Goal: Check status: Check status

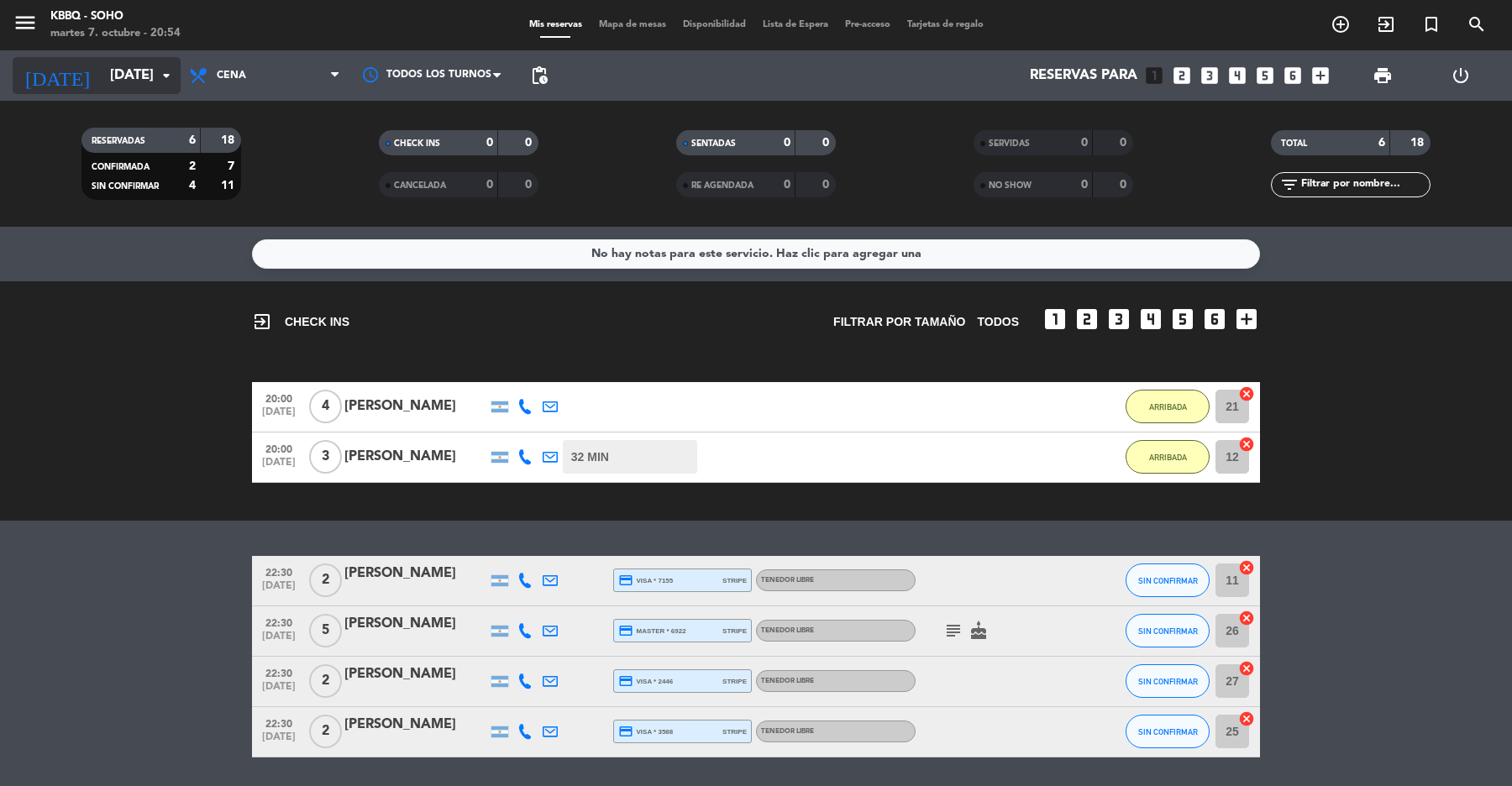
click at [124, 81] on input "[DATE]" at bounding box center [191, 75] width 180 height 33
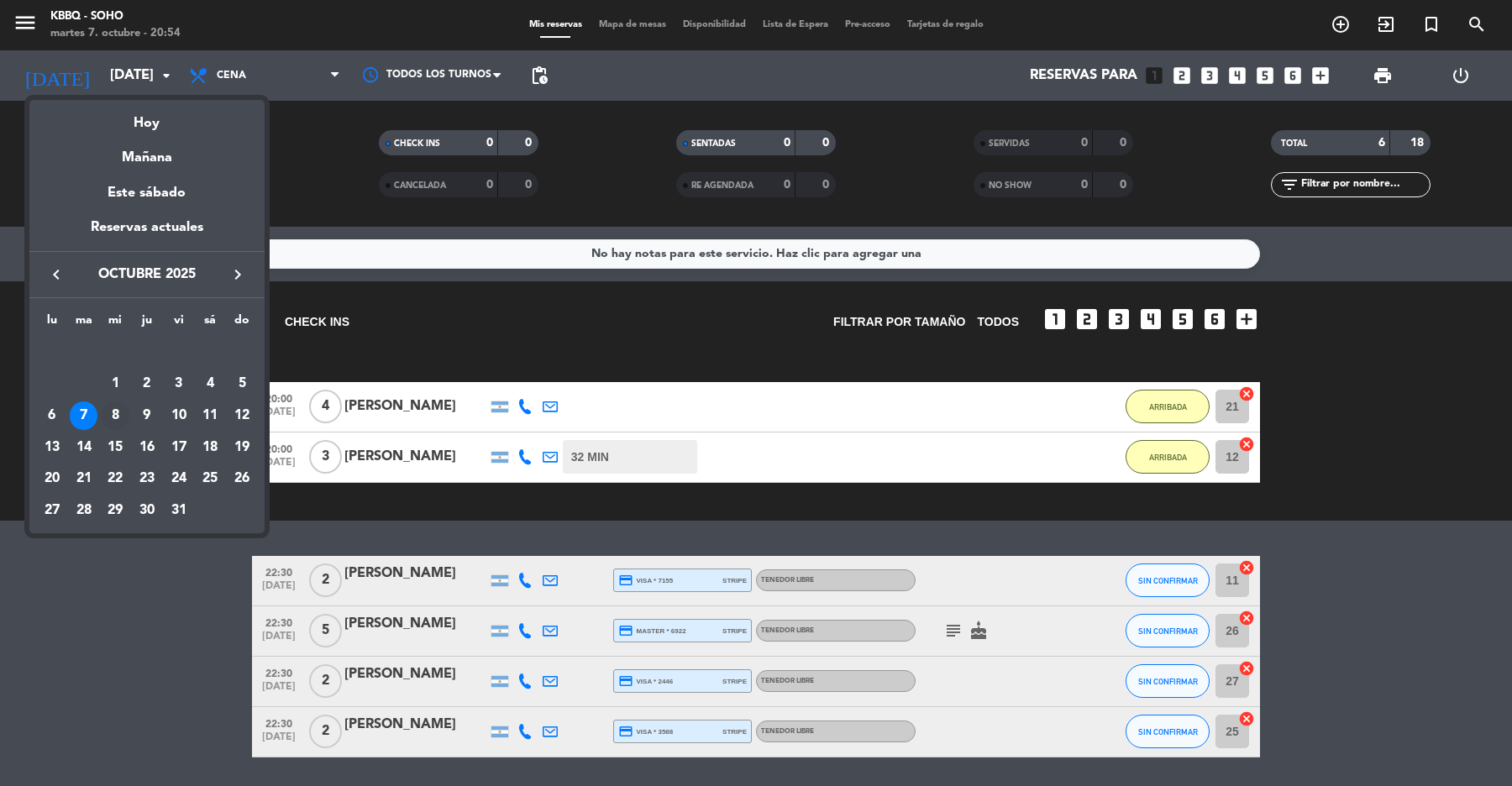
click at [119, 413] on div "8" at bounding box center [115, 415] width 29 height 29
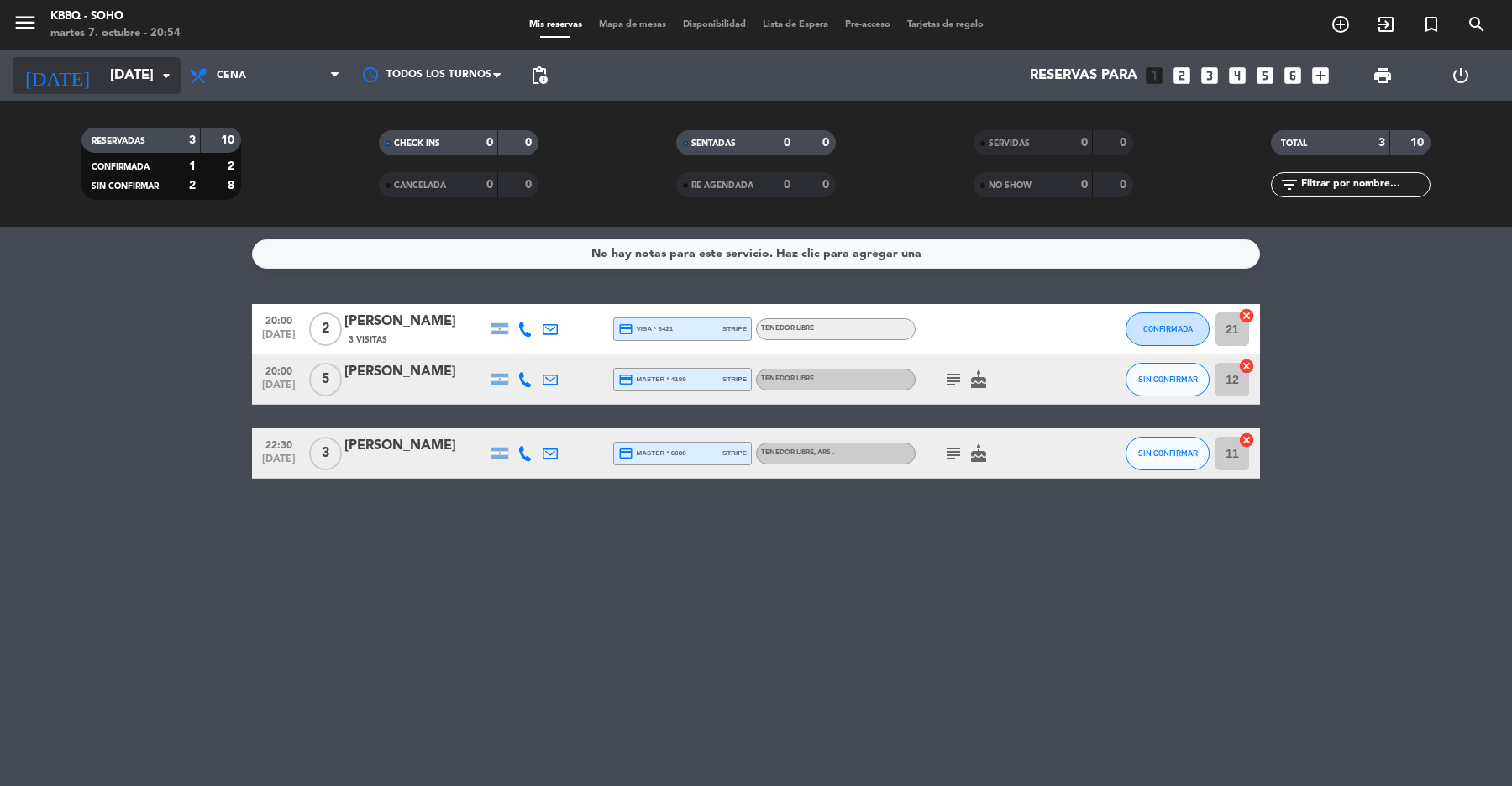
click at [143, 81] on input "[DATE]" at bounding box center [191, 75] width 180 height 33
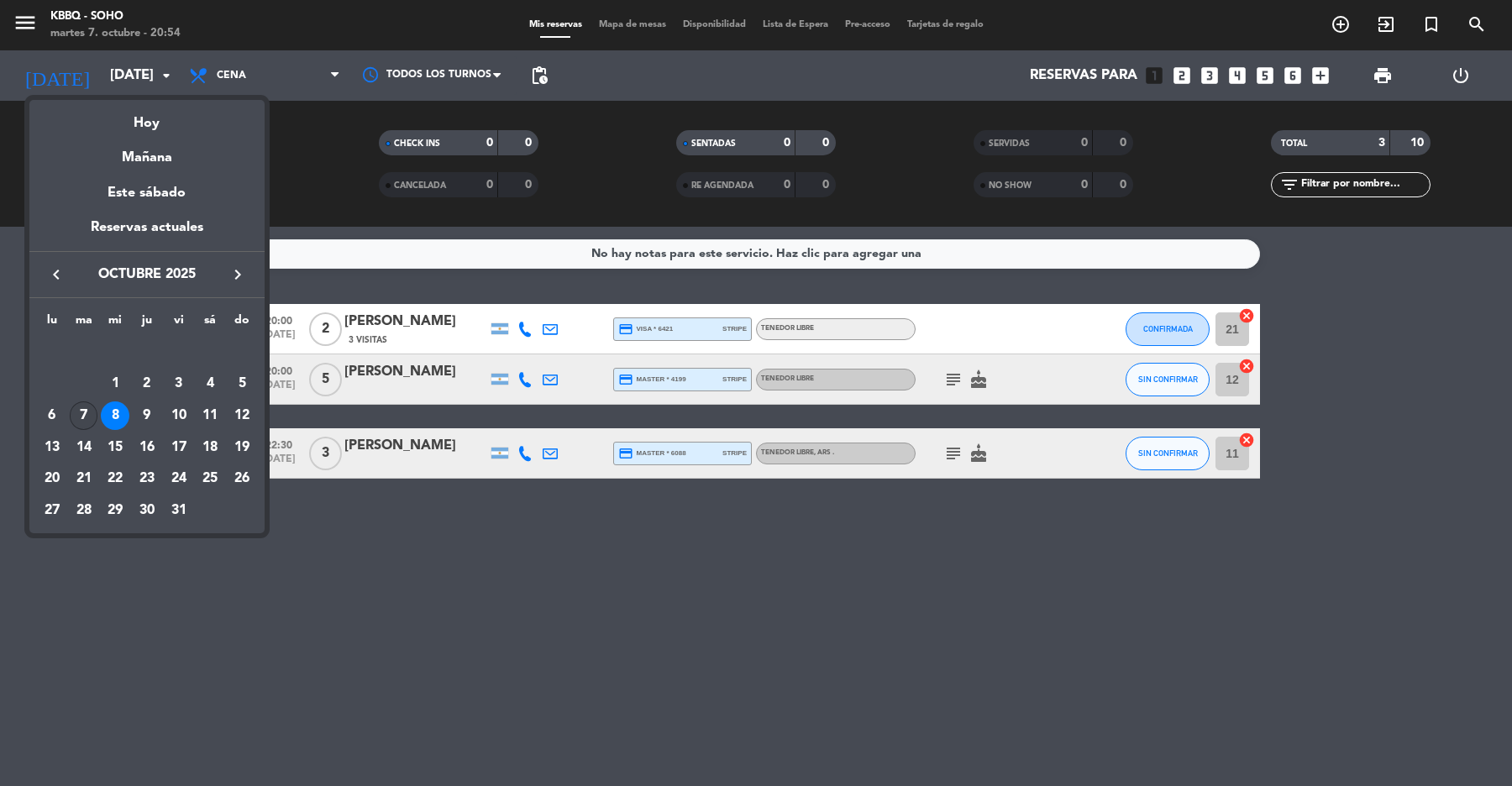
click at [89, 421] on div "7" at bounding box center [84, 415] width 29 height 29
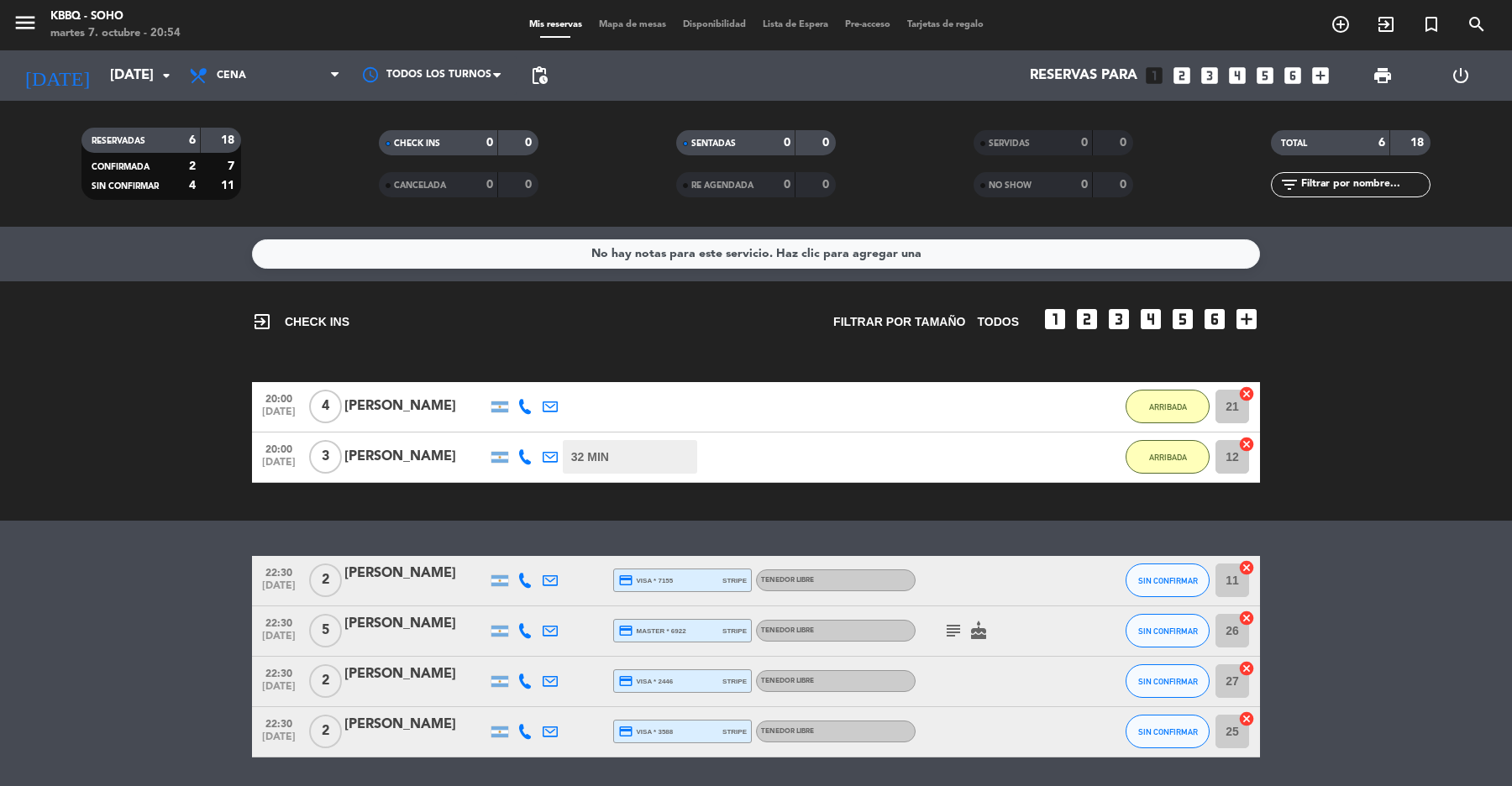
click at [946, 631] on icon "subject" at bounding box center [954, 630] width 20 height 20
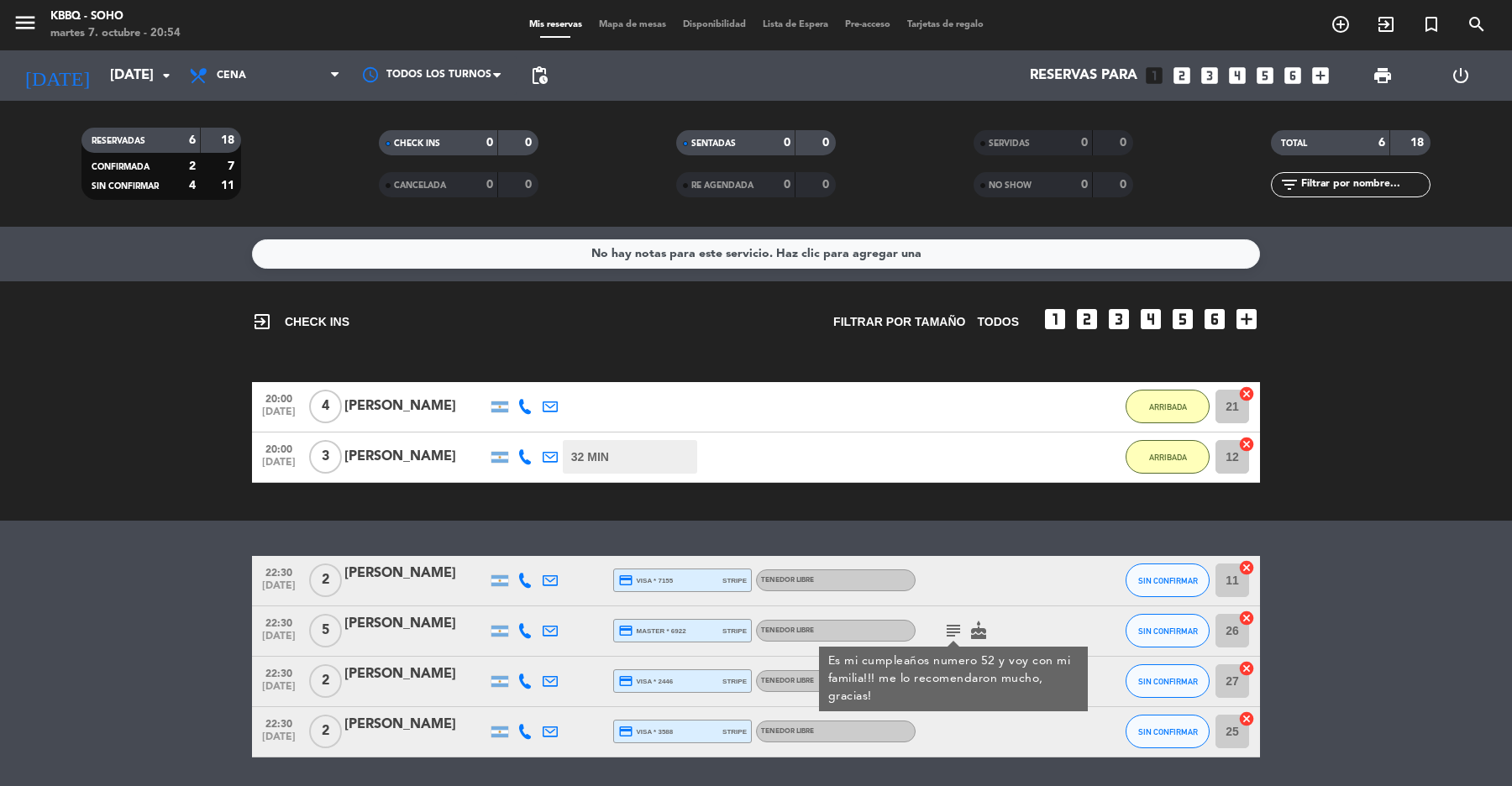
click at [952, 628] on icon "subject" at bounding box center [954, 630] width 20 height 20
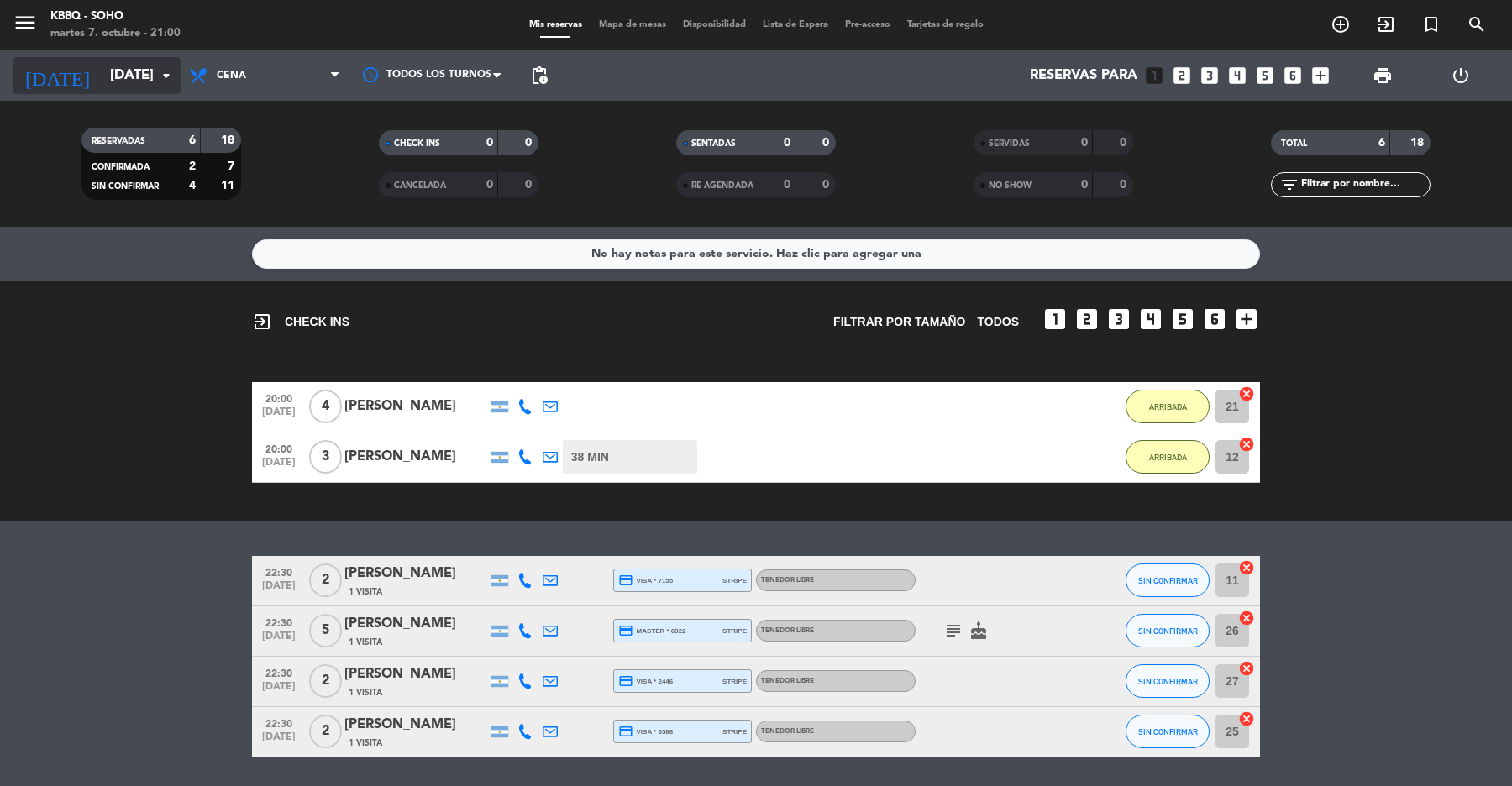
click at [172, 73] on icon "arrow_drop_down" at bounding box center [167, 75] width 20 height 20
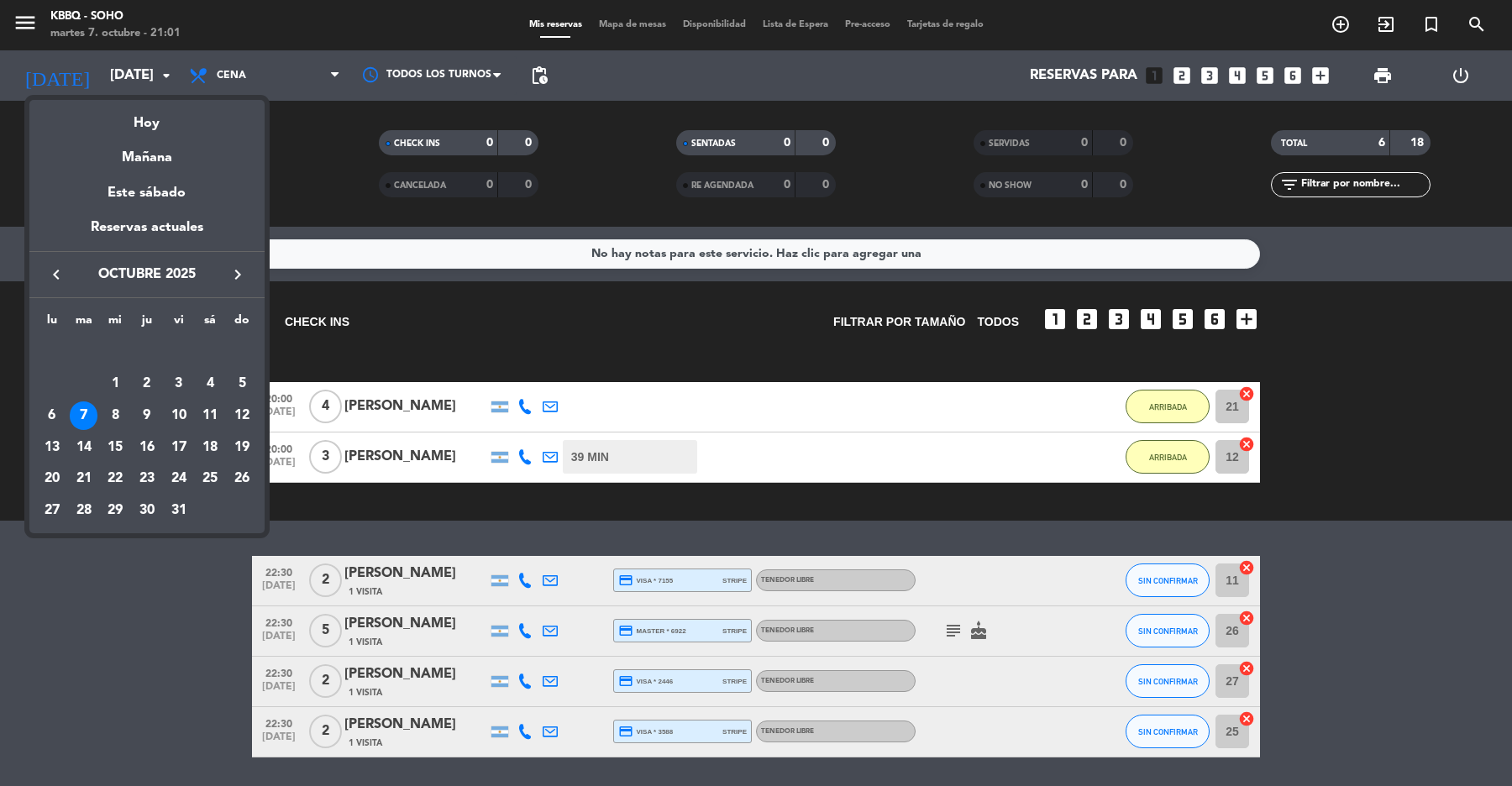
click at [118, 410] on div "8" at bounding box center [115, 415] width 29 height 29
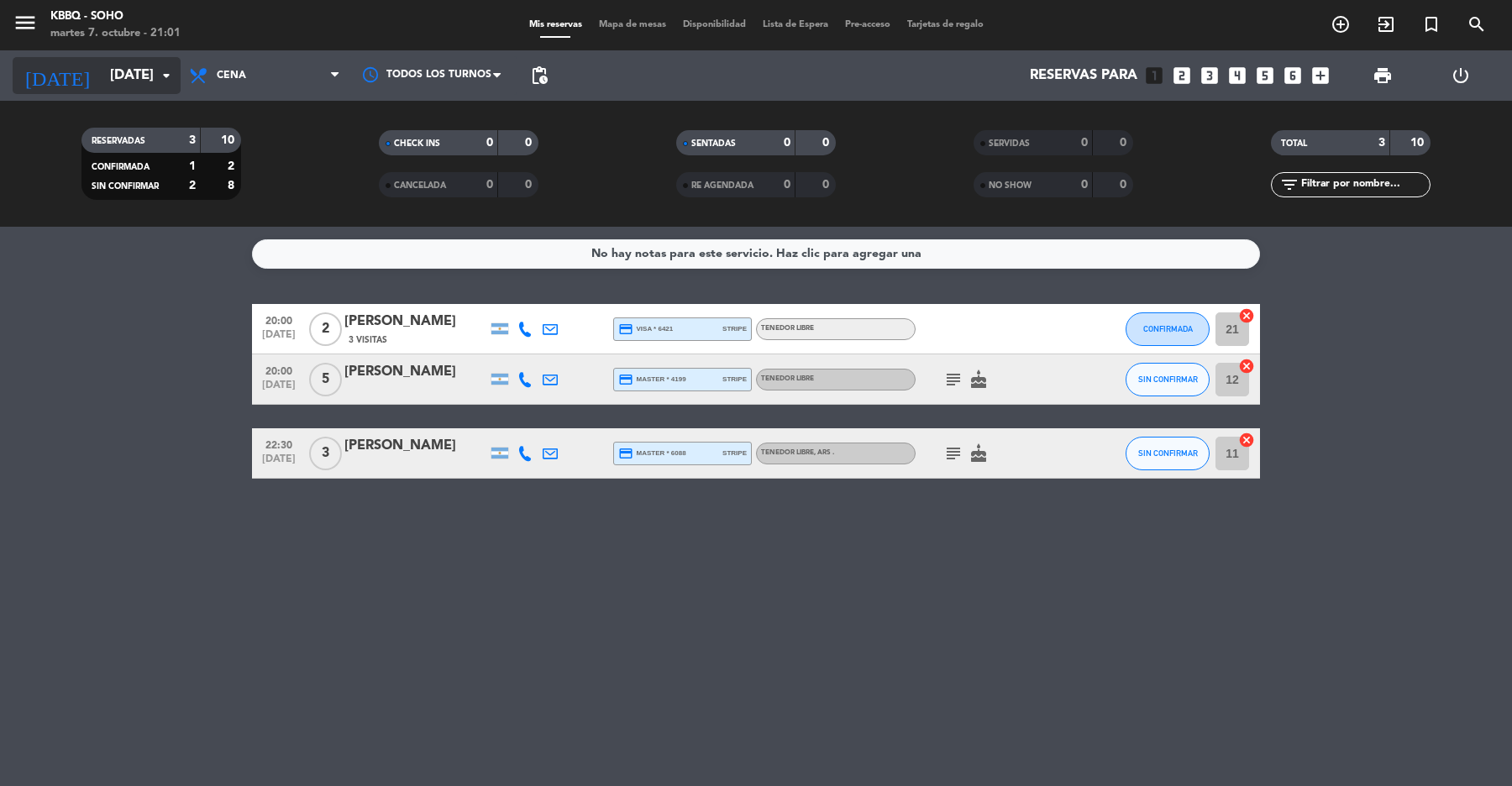
click at [116, 61] on input "[DATE]" at bounding box center [191, 75] width 180 height 33
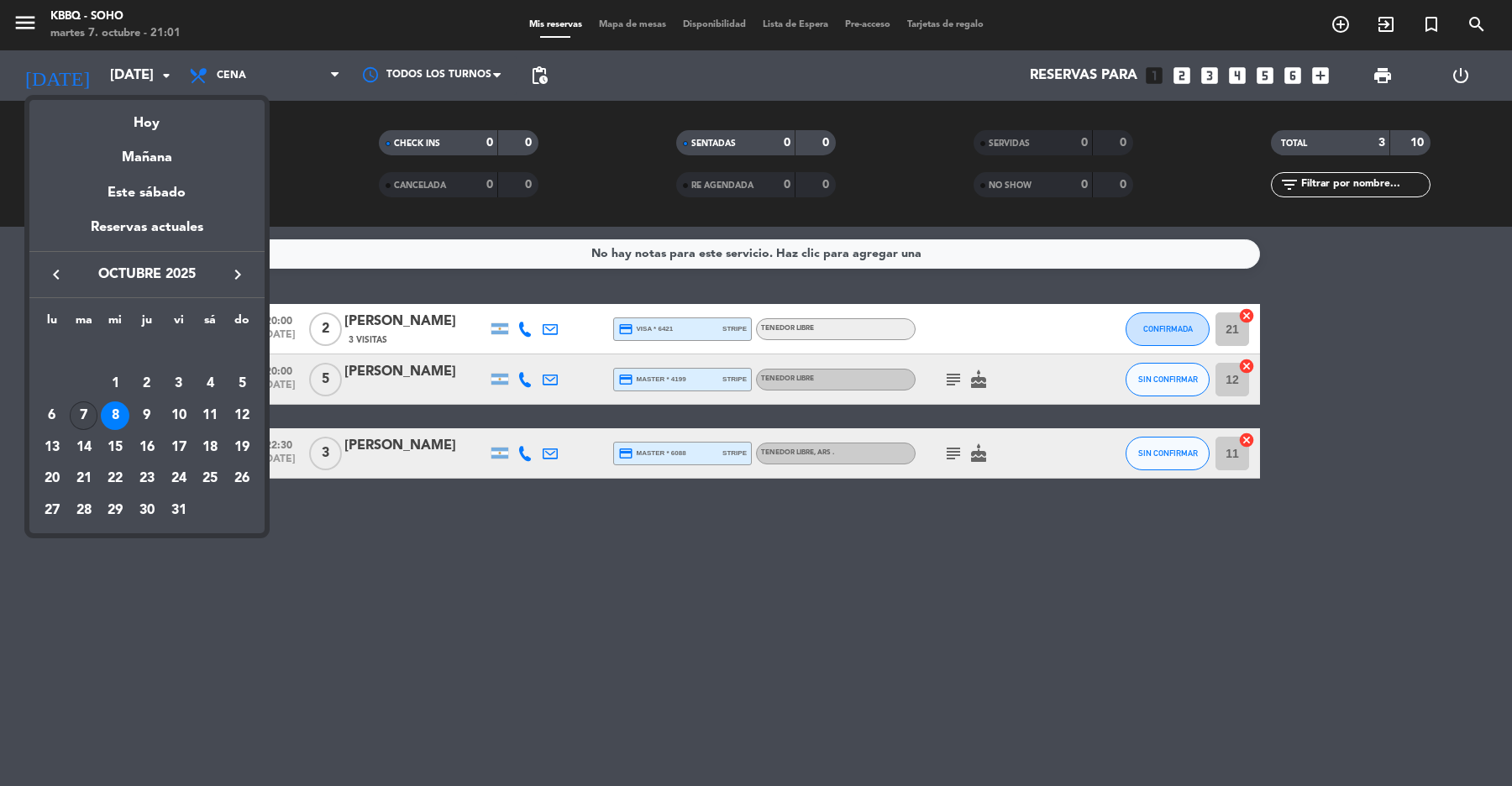
click at [90, 414] on div "7" at bounding box center [84, 415] width 29 height 29
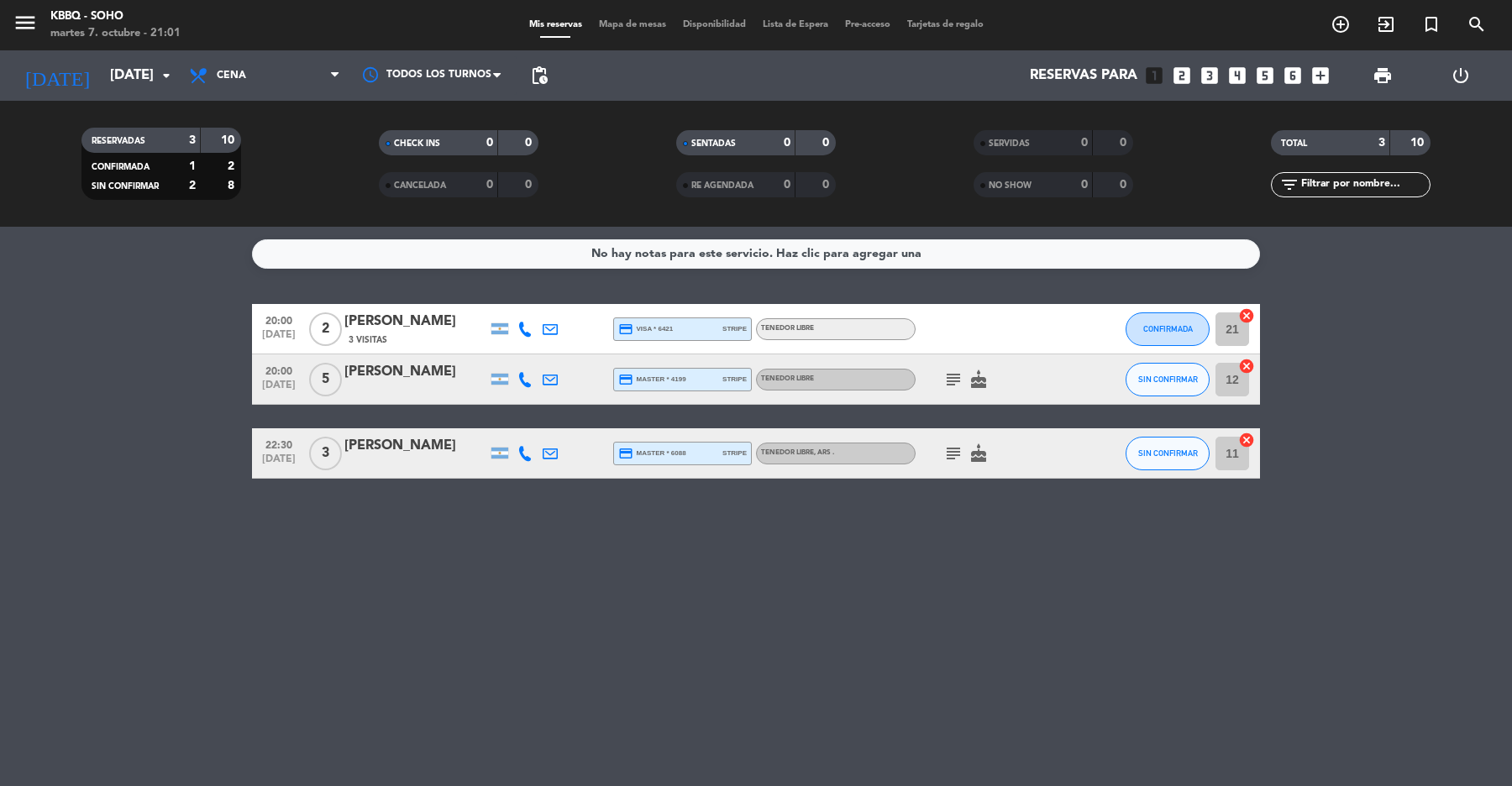
type input "[DATE]"
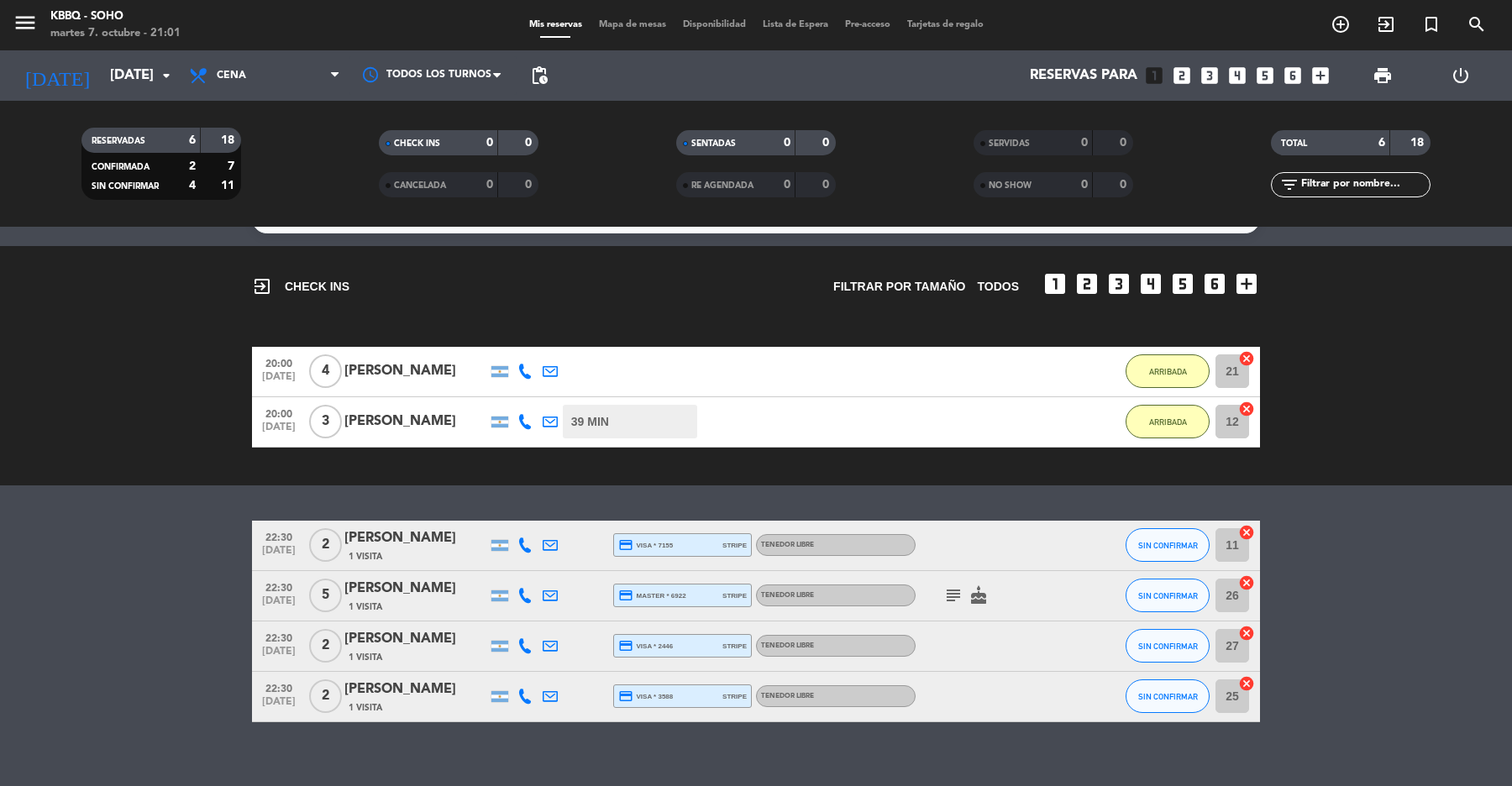
scroll to position [55, 0]
